Goal: Obtain resource: Download file/media

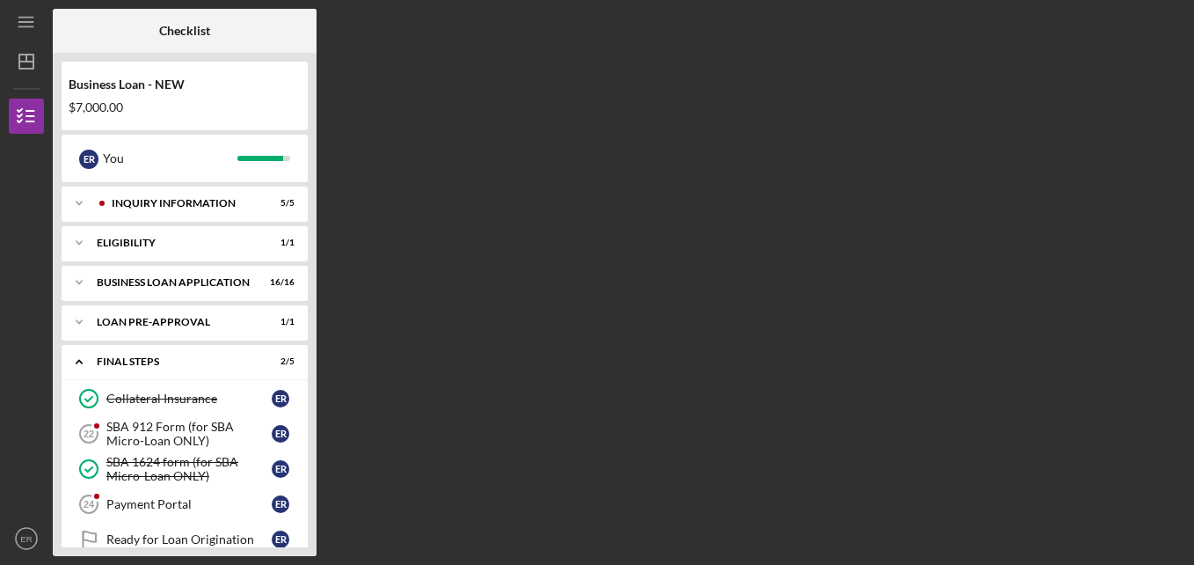
scroll to position [67, 0]
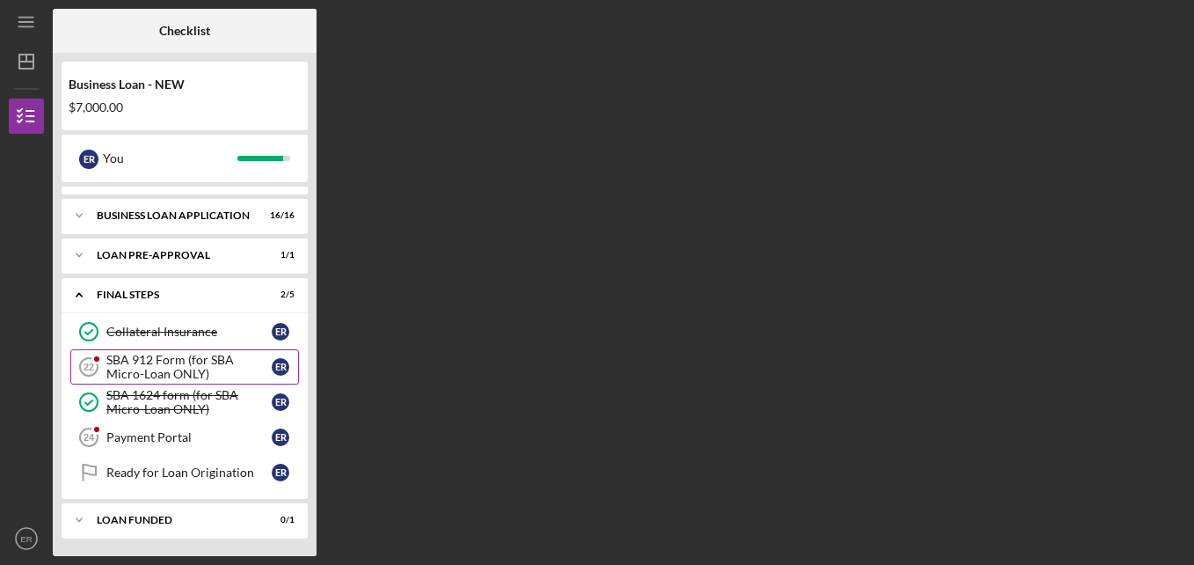
click at [157, 369] on div "SBA 912 Form (for SBA Micro-Loan ONLY)" at bounding box center [188, 367] width 165 height 28
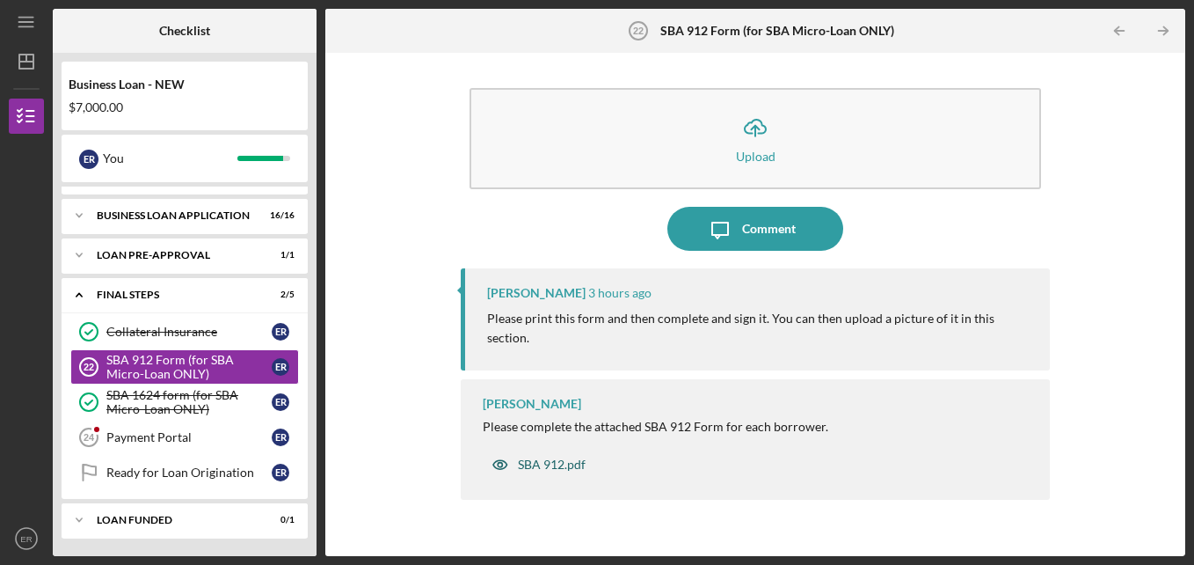
click at [529, 457] on div "SBA 912.pdf" at bounding box center [552, 464] width 68 height 14
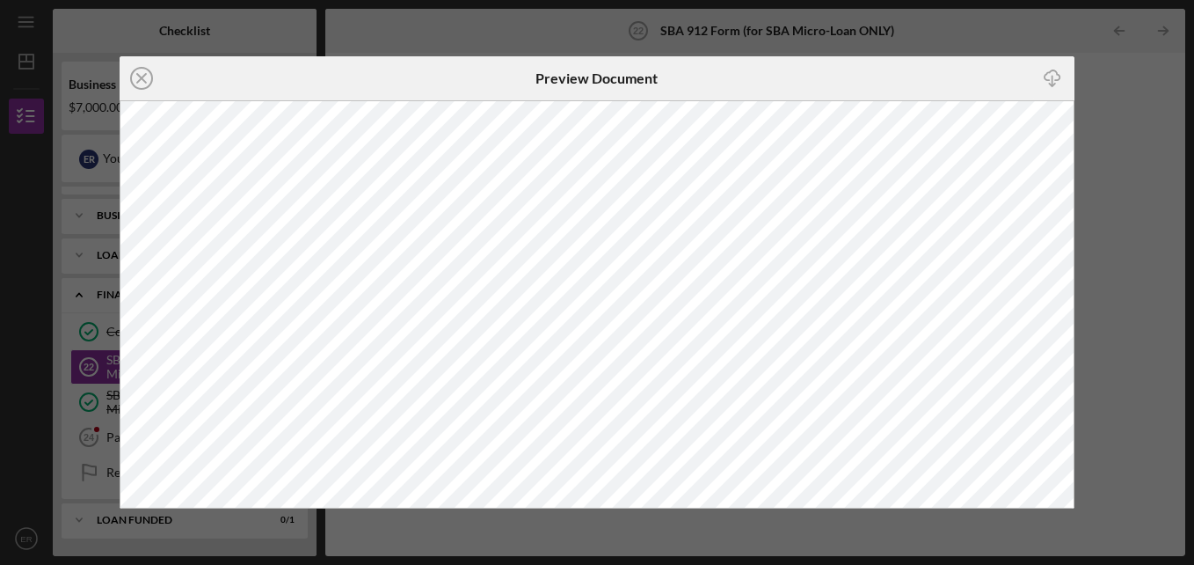
click at [718, 55] on div "Icon/Close Preview Document Icon/Download" at bounding box center [597, 282] width 1194 height 565
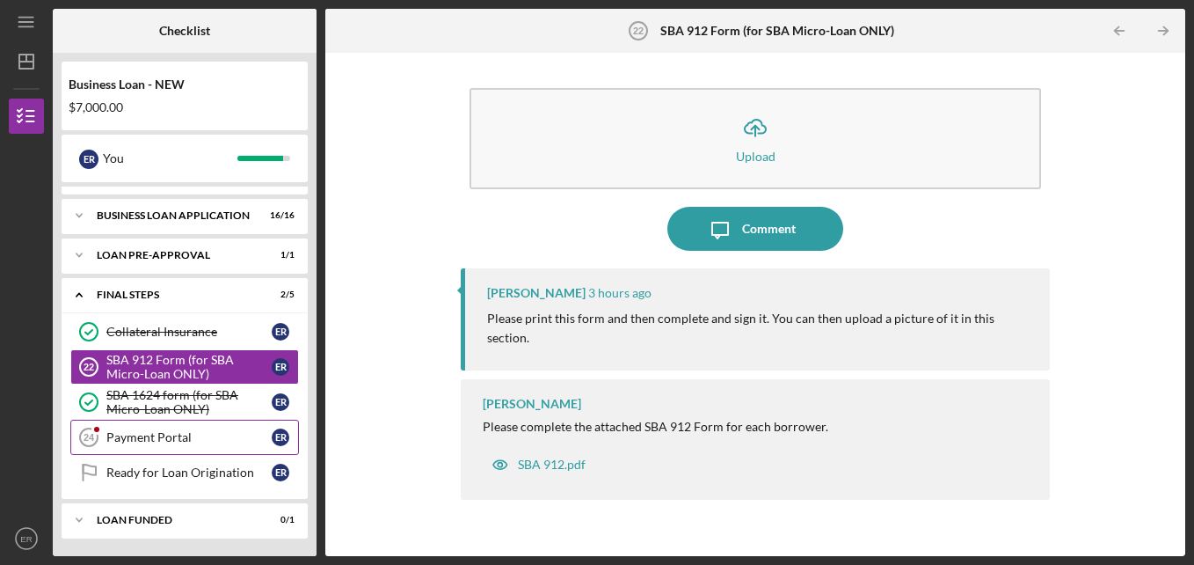
click at [165, 441] on div "Payment Portal" at bounding box center [188, 437] width 165 height 14
